Goal: Information Seeking & Learning: Find specific fact

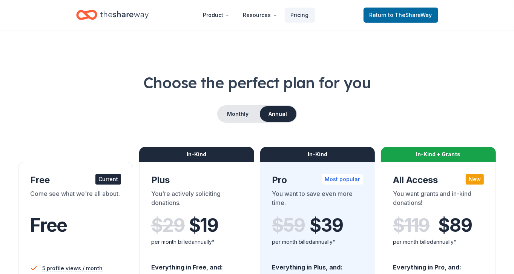
click at [51, 225] on span "Free" at bounding box center [48, 225] width 37 height 22
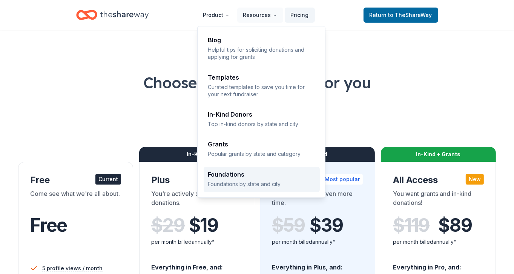
click at [231, 171] on div "Foundations" at bounding box center [261, 174] width 107 height 6
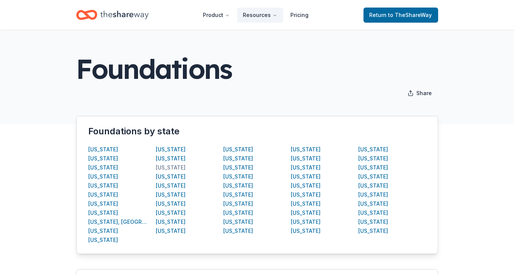
click at [164, 166] on div "[US_STATE]" at bounding box center [171, 167] width 30 height 9
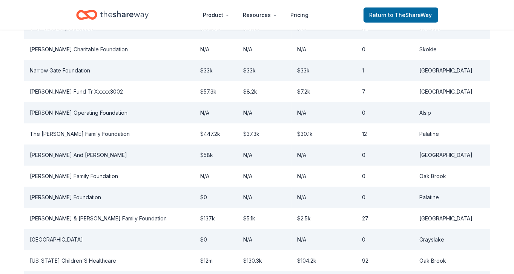
scroll to position [415, 0]
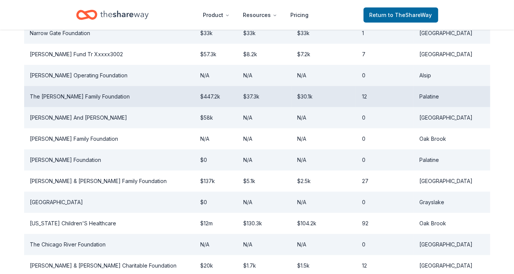
click at [79, 95] on td "The [PERSON_NAME] Family Foundation" at bounding box center [109, 96] width 171 height 21
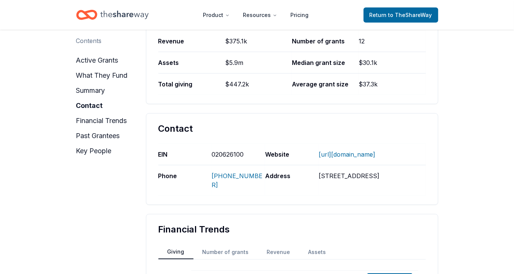
scroll to position [453, 0]
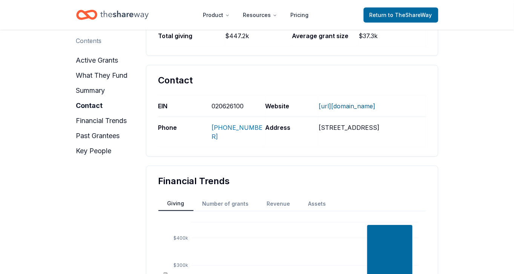
click at [366, 96] on link "[URL][DOMAIN_NAME]" at bounding box center [347, 106] width 57 height 20
